Goal: Check status: Check status

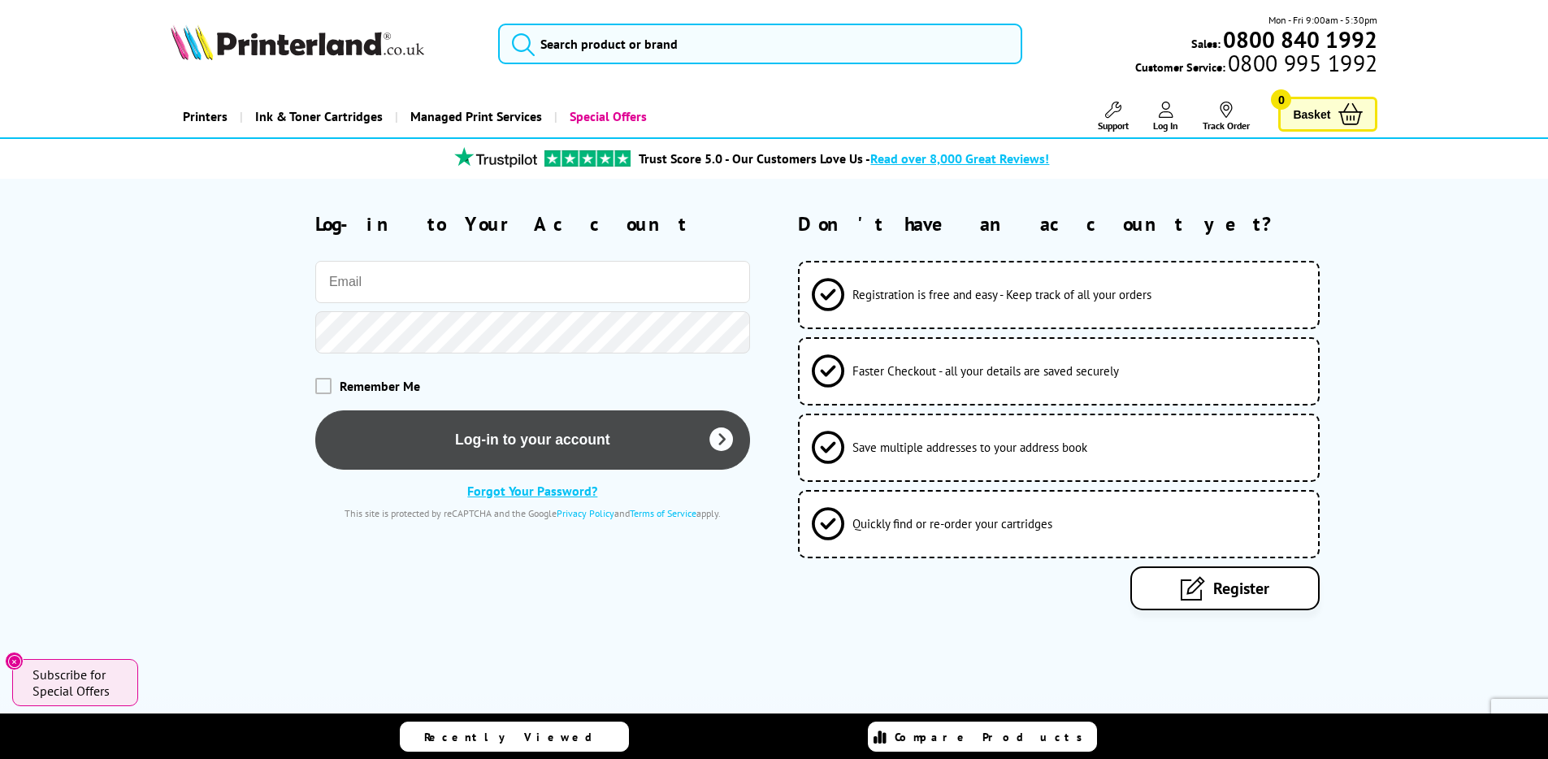
type input "[PERSON_NAME][EMAIL_ADDRESS][DOMAIN_NAME]"
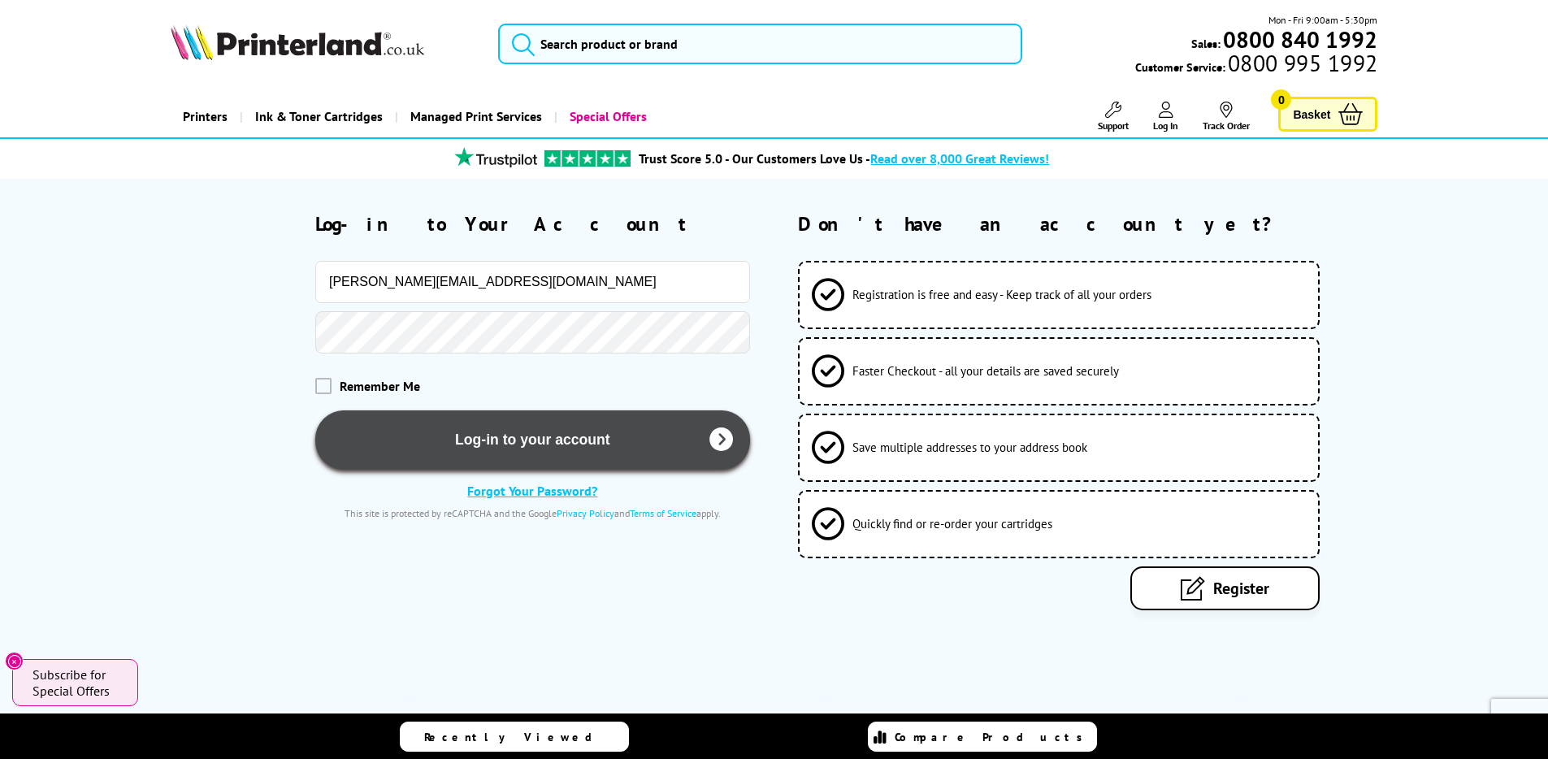
click at [479, 449] on button "Log-in to your account" at bounding box center [532, 439] width 435 height 59
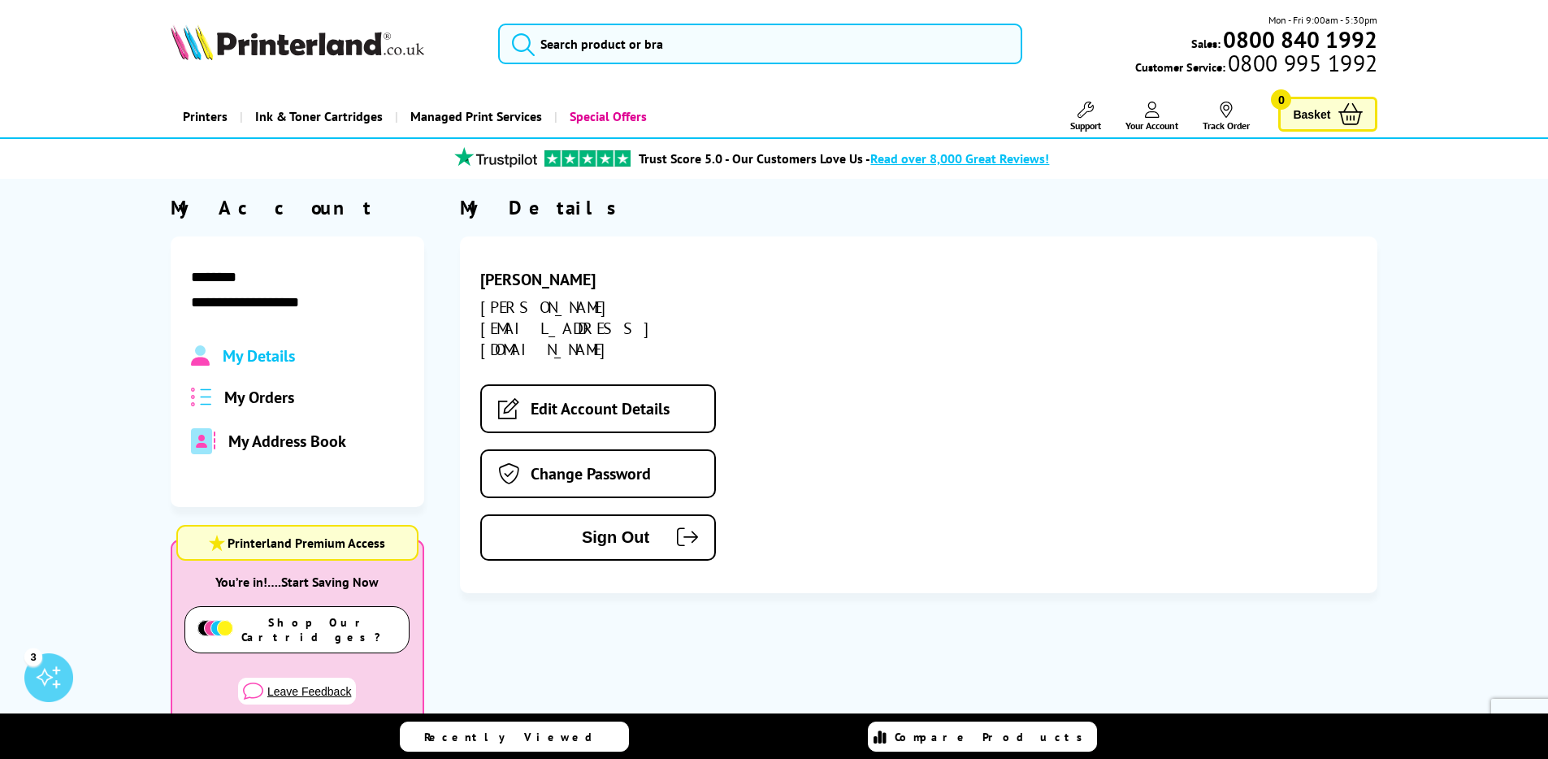
click at [226, 400] on span "My Orders" at bounding box center [259, 397] width 70 height 21
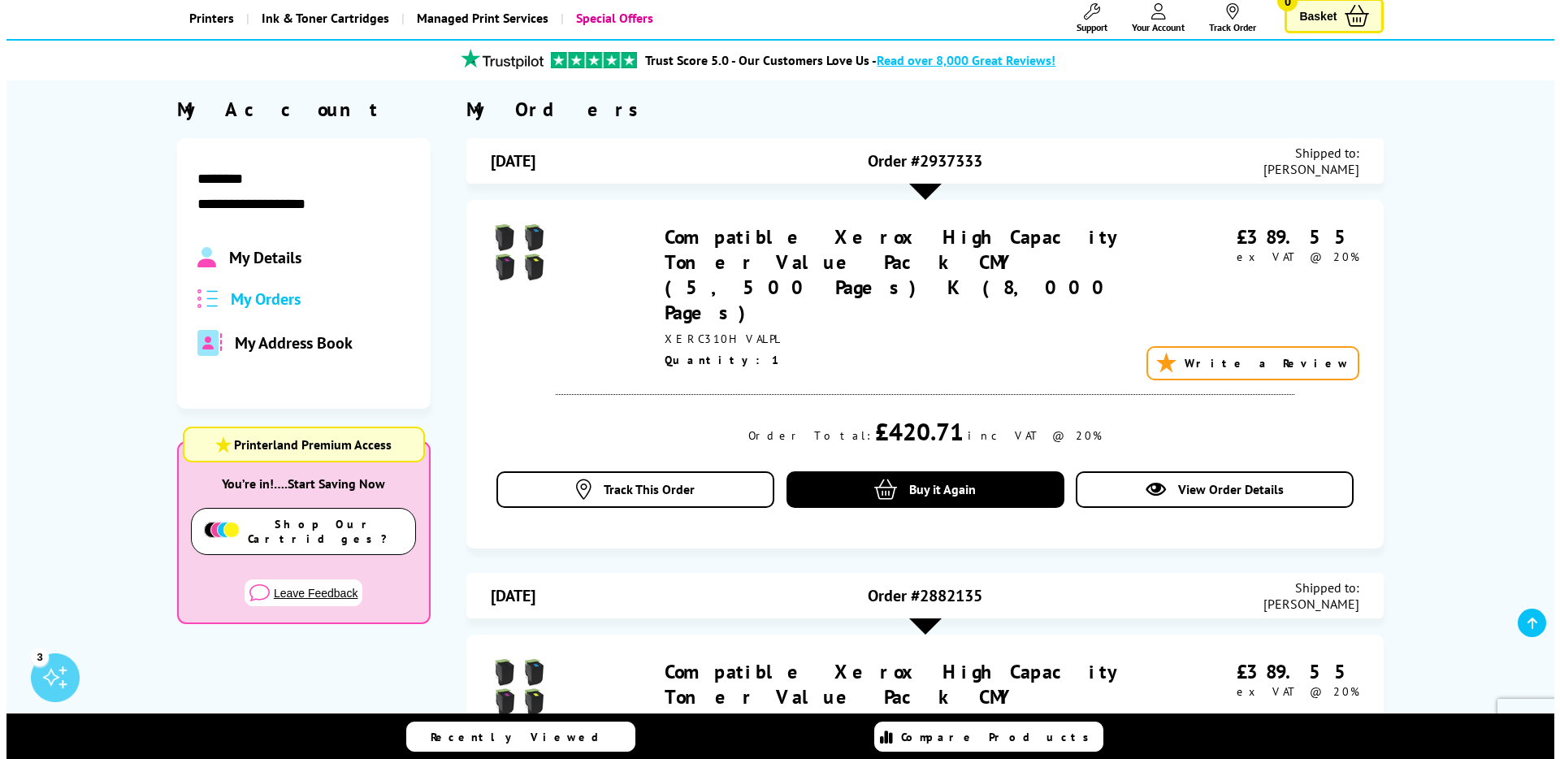
scroll to position [82, 0]
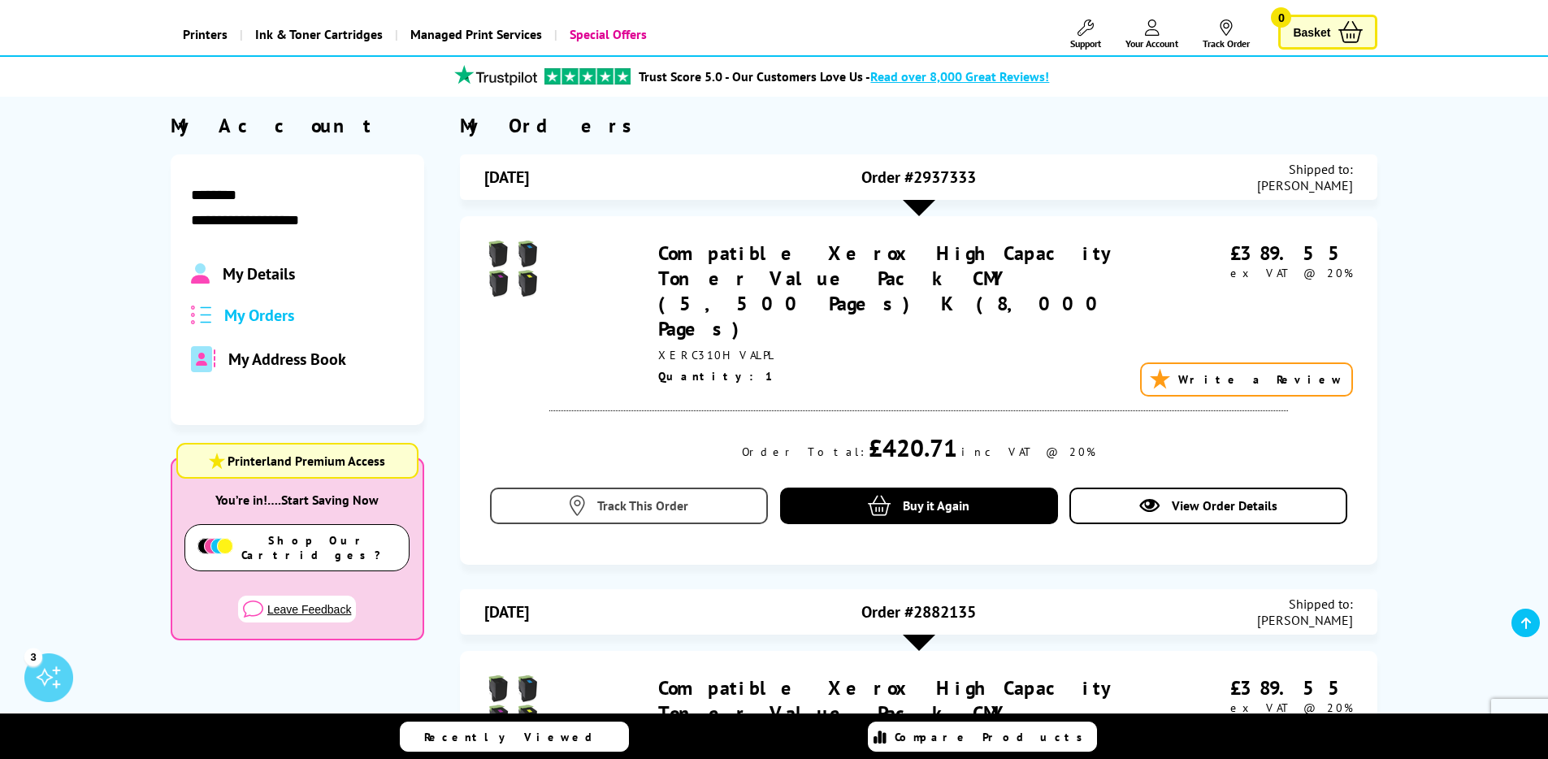
click at [670, 497] on span "Track This Order" at bounding box center [642, 505] width 91 height 16
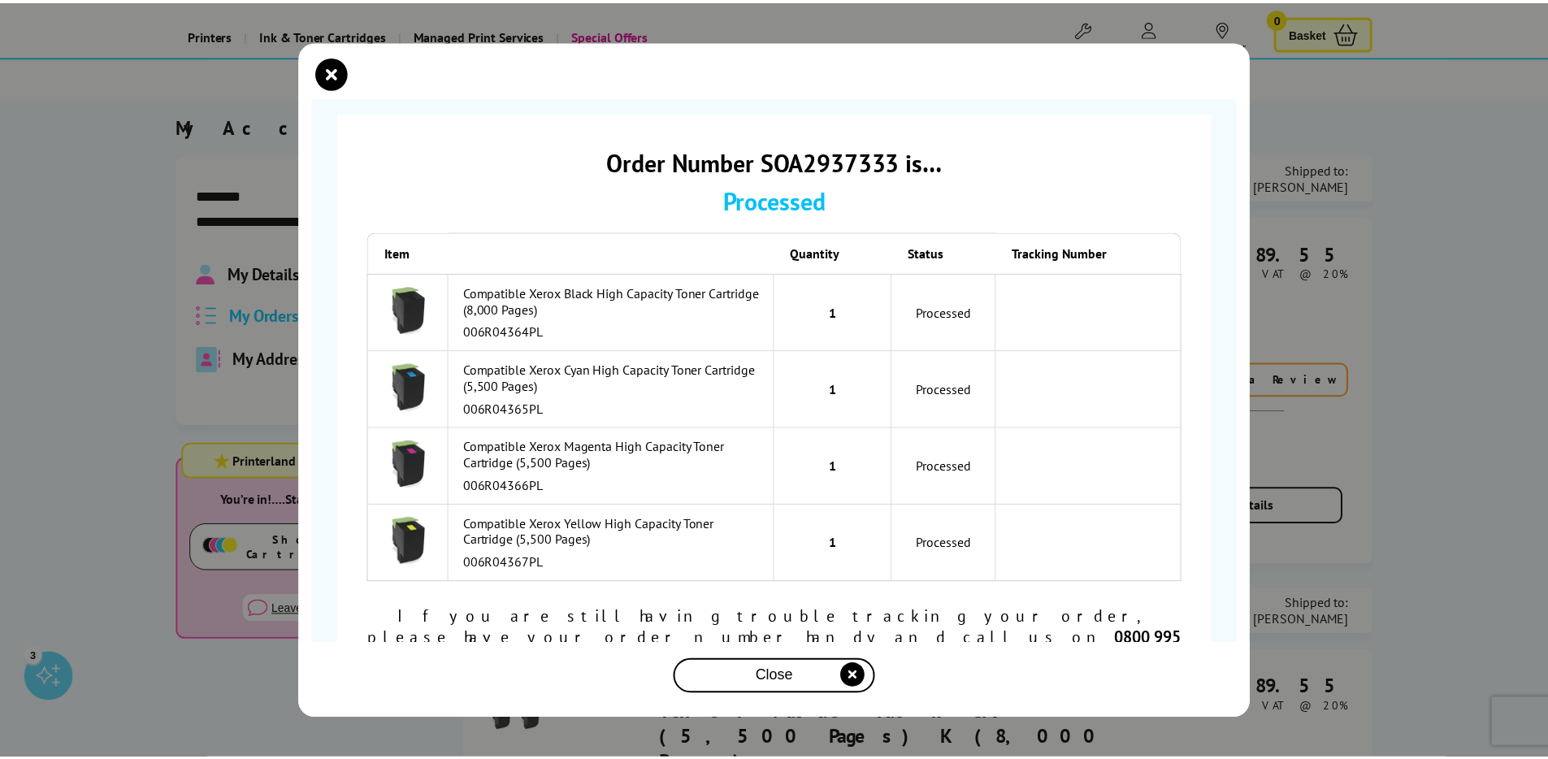
scroll to position [44, 0]
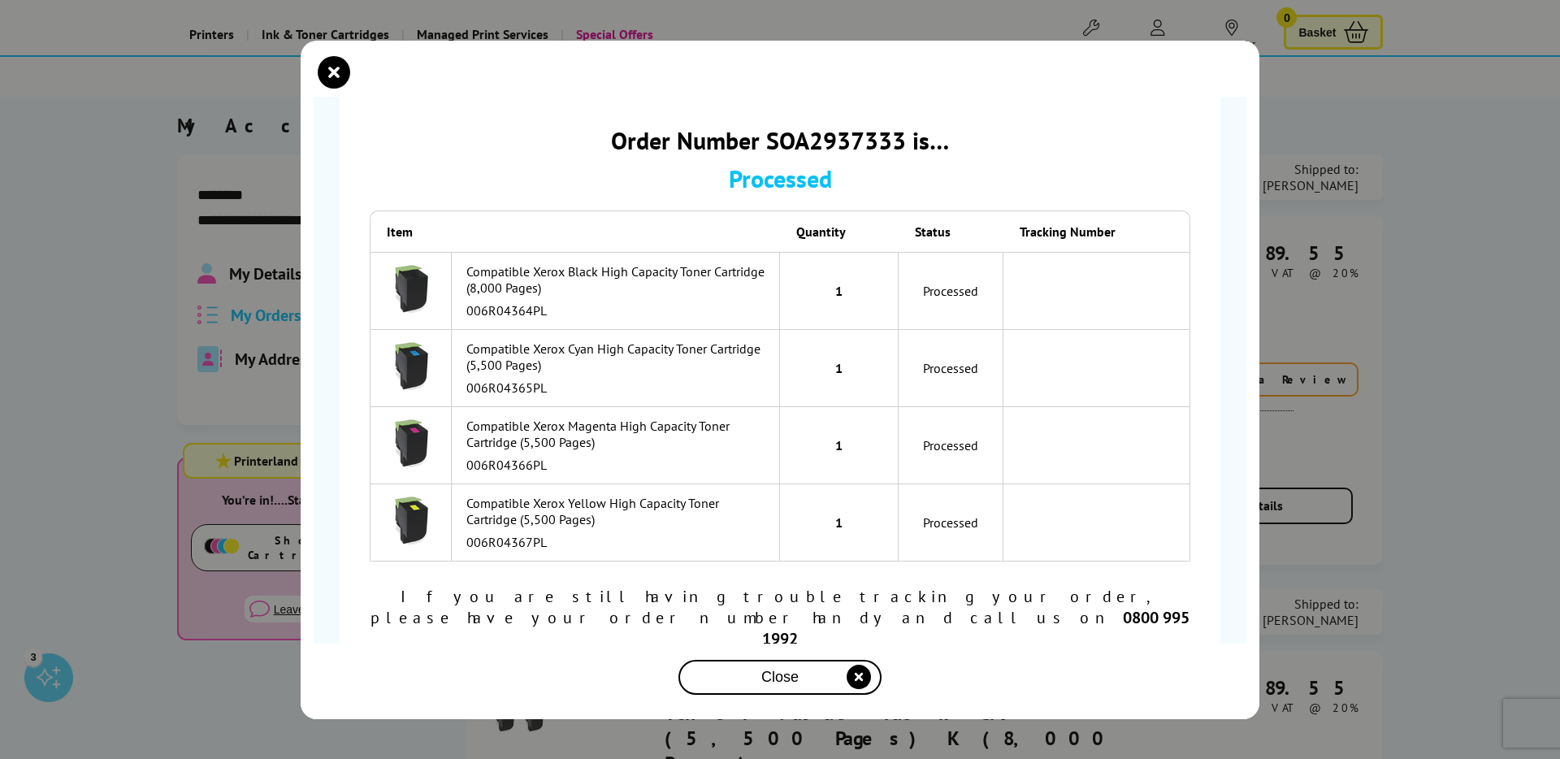
click at [797, 686] on div "Close" at bounding box center [780, 677] width 190 height 30
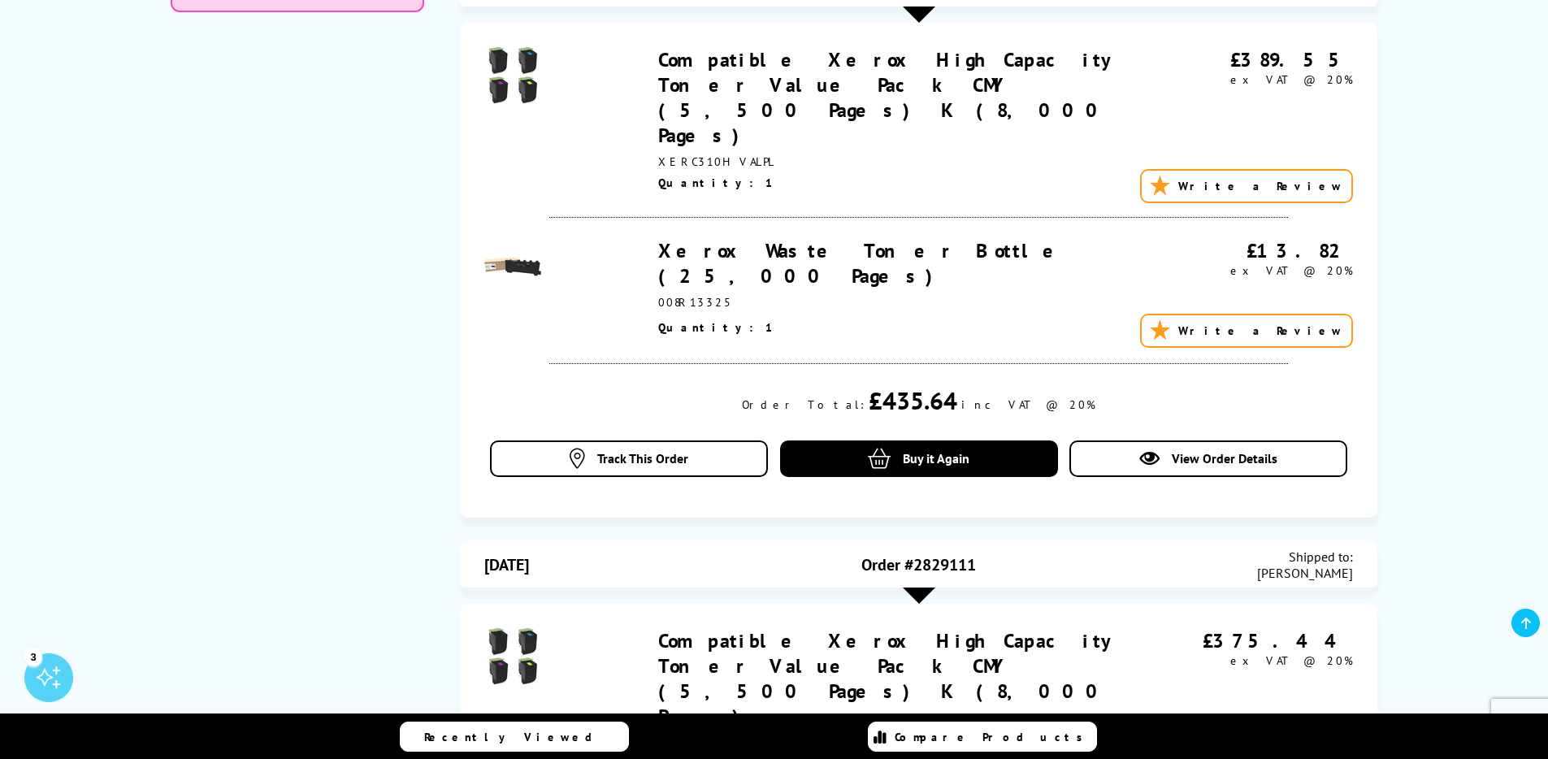
scroll to position [717, 0]
